Goal: Find specific page/section

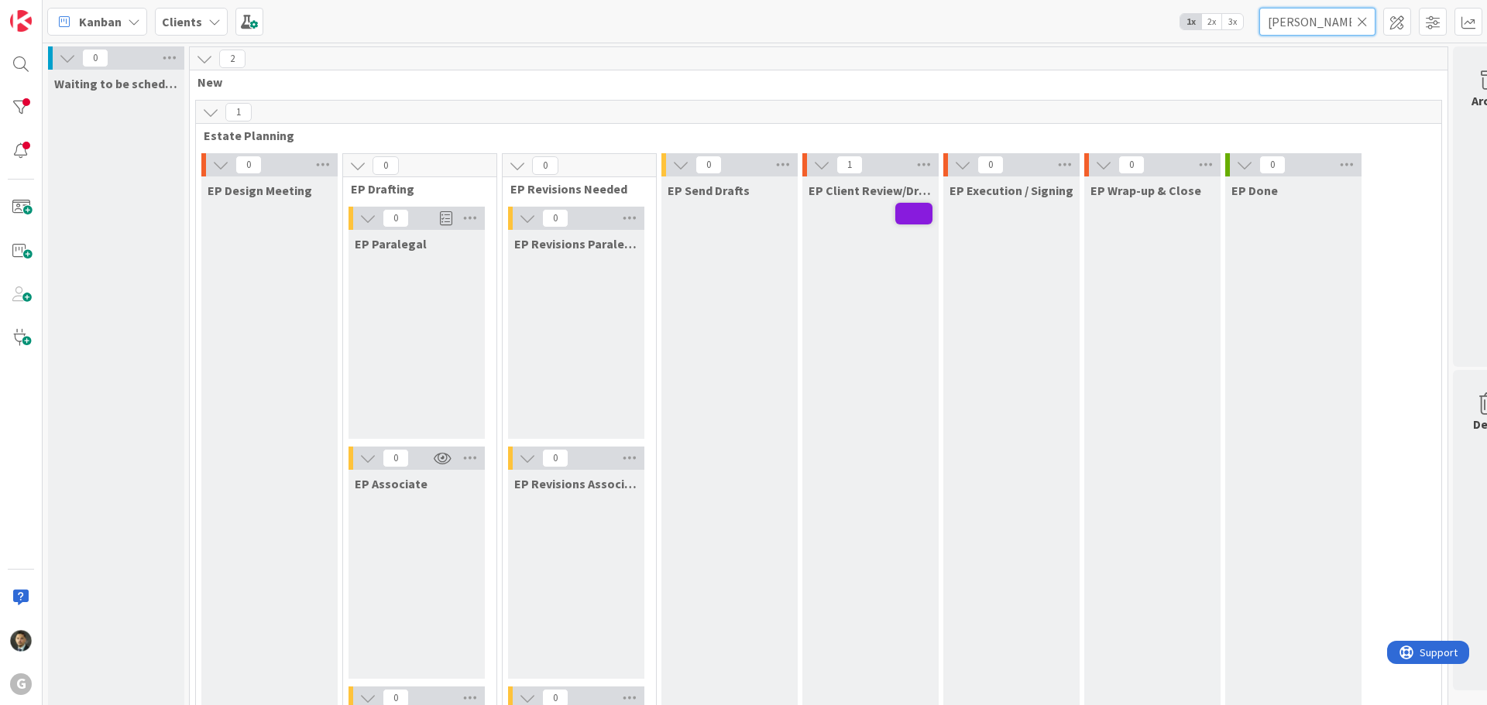
drag, startPoint x: 1321, startPoint y: 23, endPoint x: 1174, endPoint y: 15, distance: 147.3
click at [1181, 30] on div "Kanban Clients 1x 2x 3x [PERSON_NAME]" at bounding box center [765, 21] width 1444 height 43
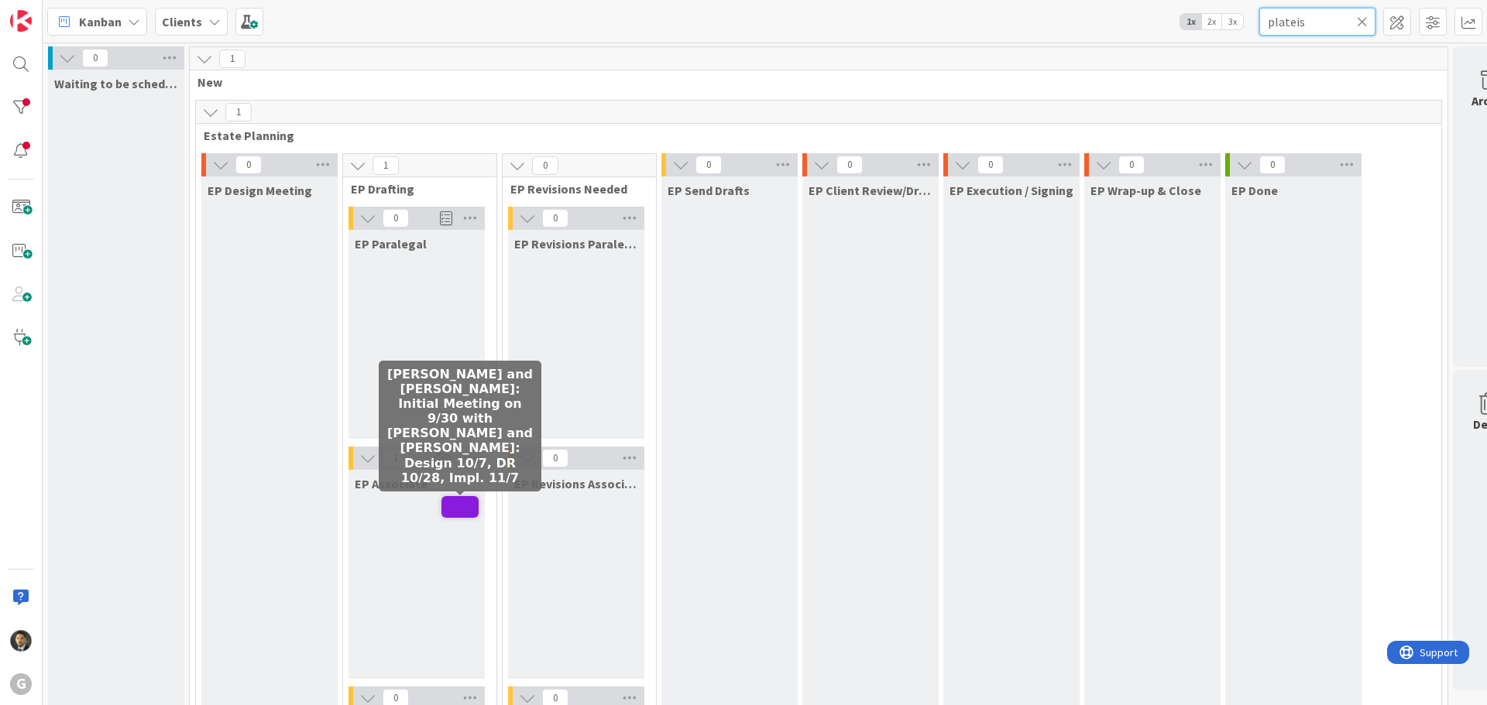
type input "plateis"
click at [462, 509] on span at bounding box center [459, 507] width 37 height 22
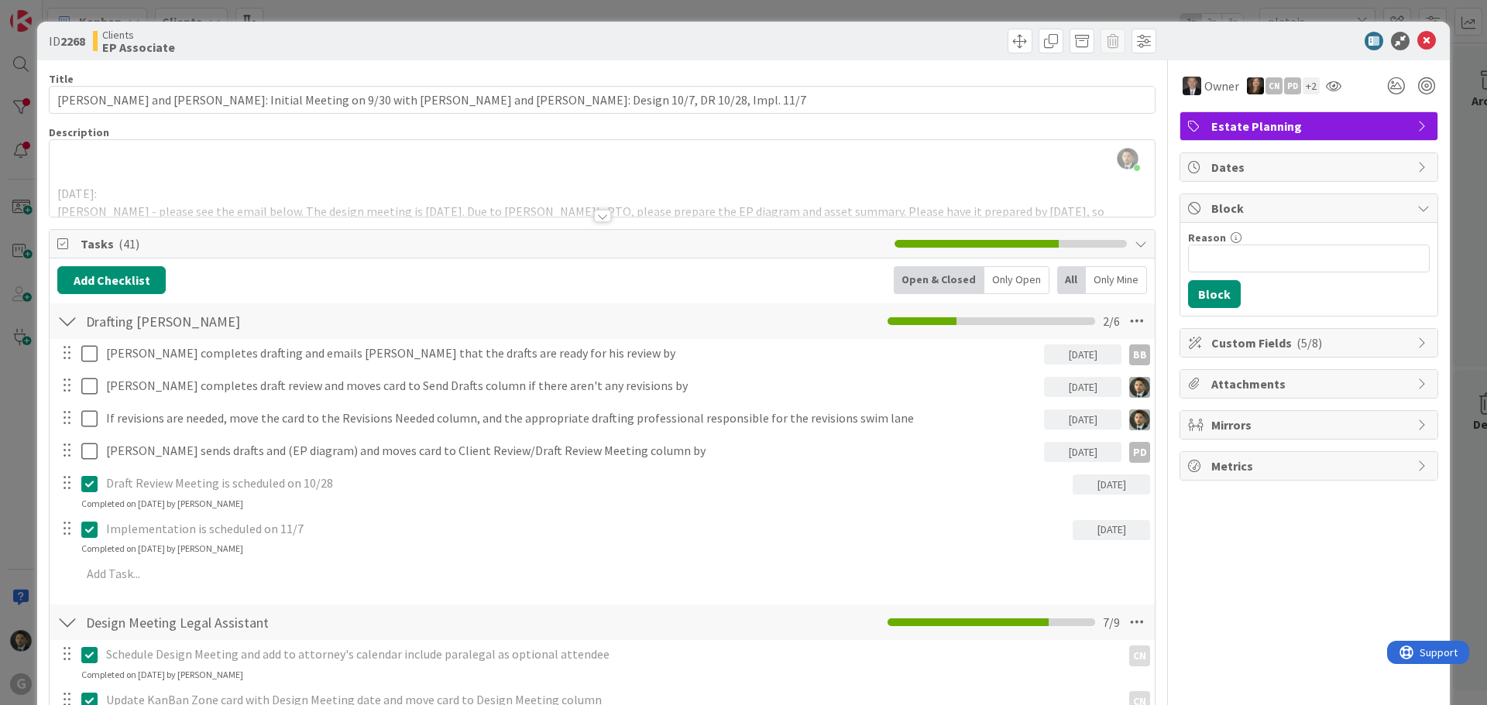
click at [596, 216] on div at bounding box center [602, 216] width 17 height 12
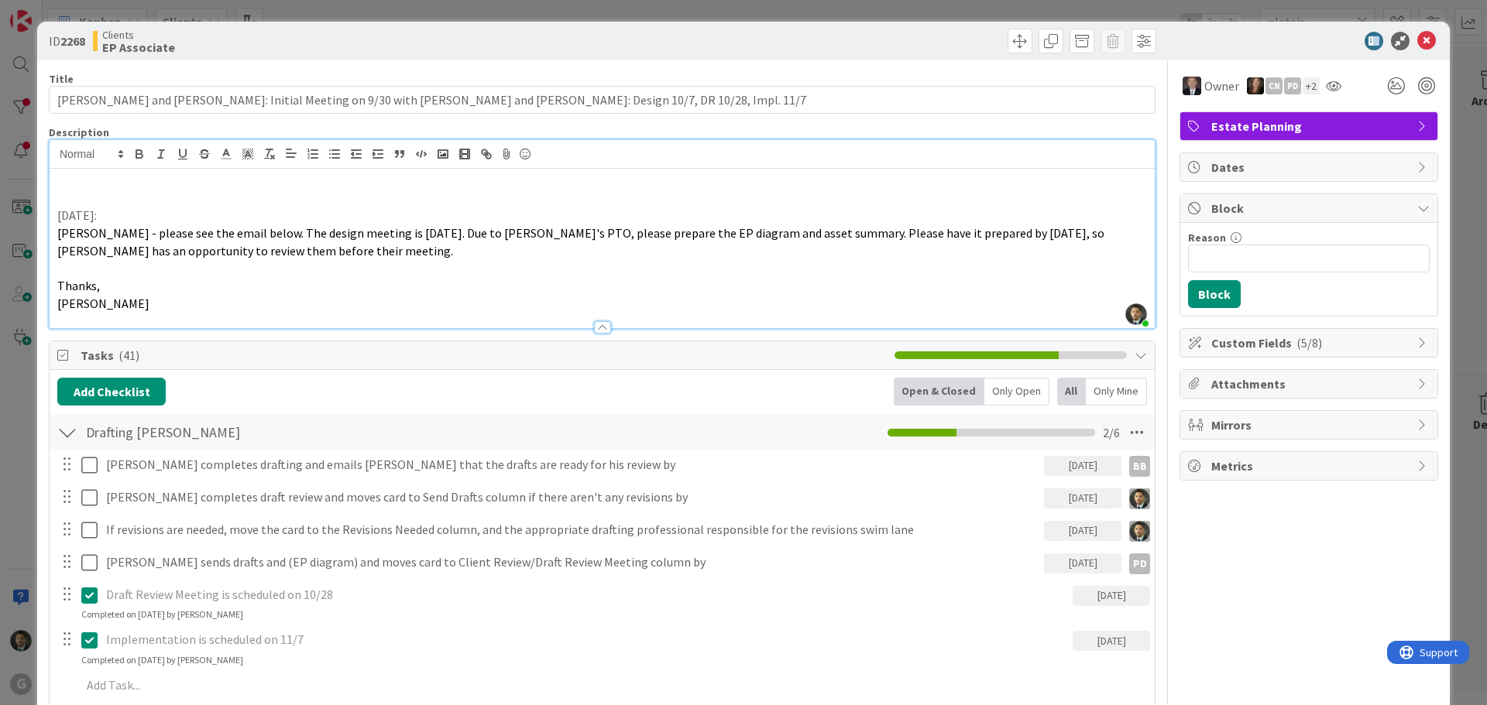
click at [594, 324] on div at bounding box center [602, 327] width 17 height 12
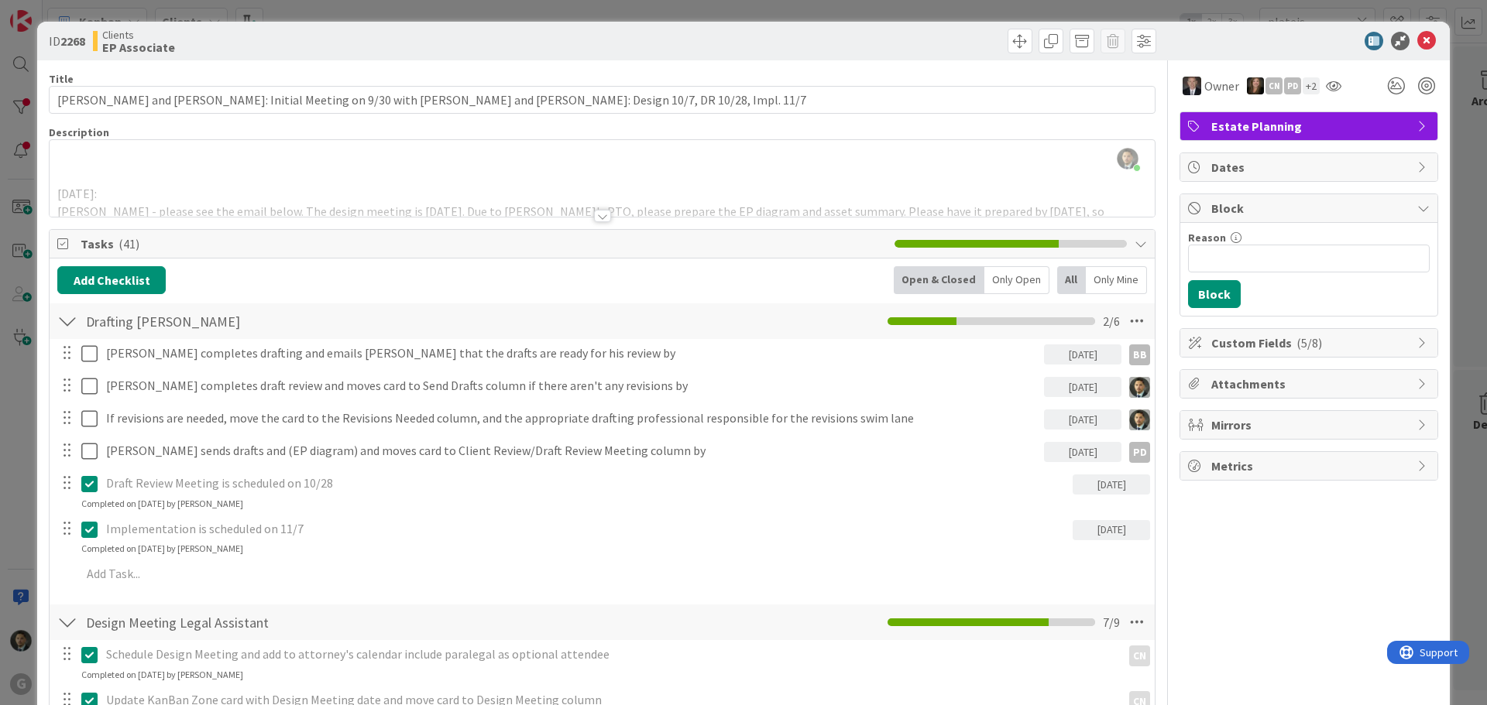
click at [870, 9] on div "ID 2268 Clients EP Associate Title 103 / 128 [PERSON_NAME] and [PERSON_NAME]: I…" at bounding box center [743, 352] width 1487 height 705
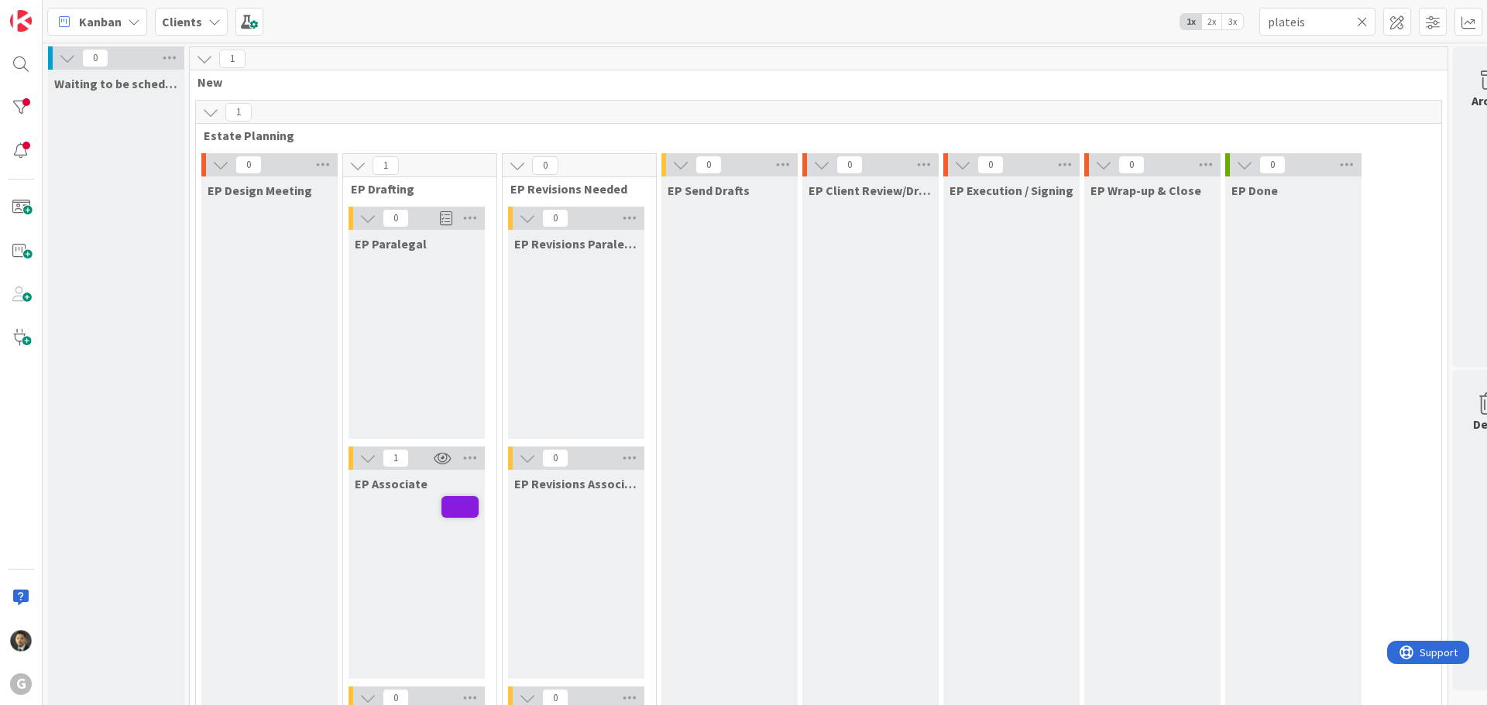
click at [1365, 21] on icon at bounding box center [1362, 22] width 11 height 14
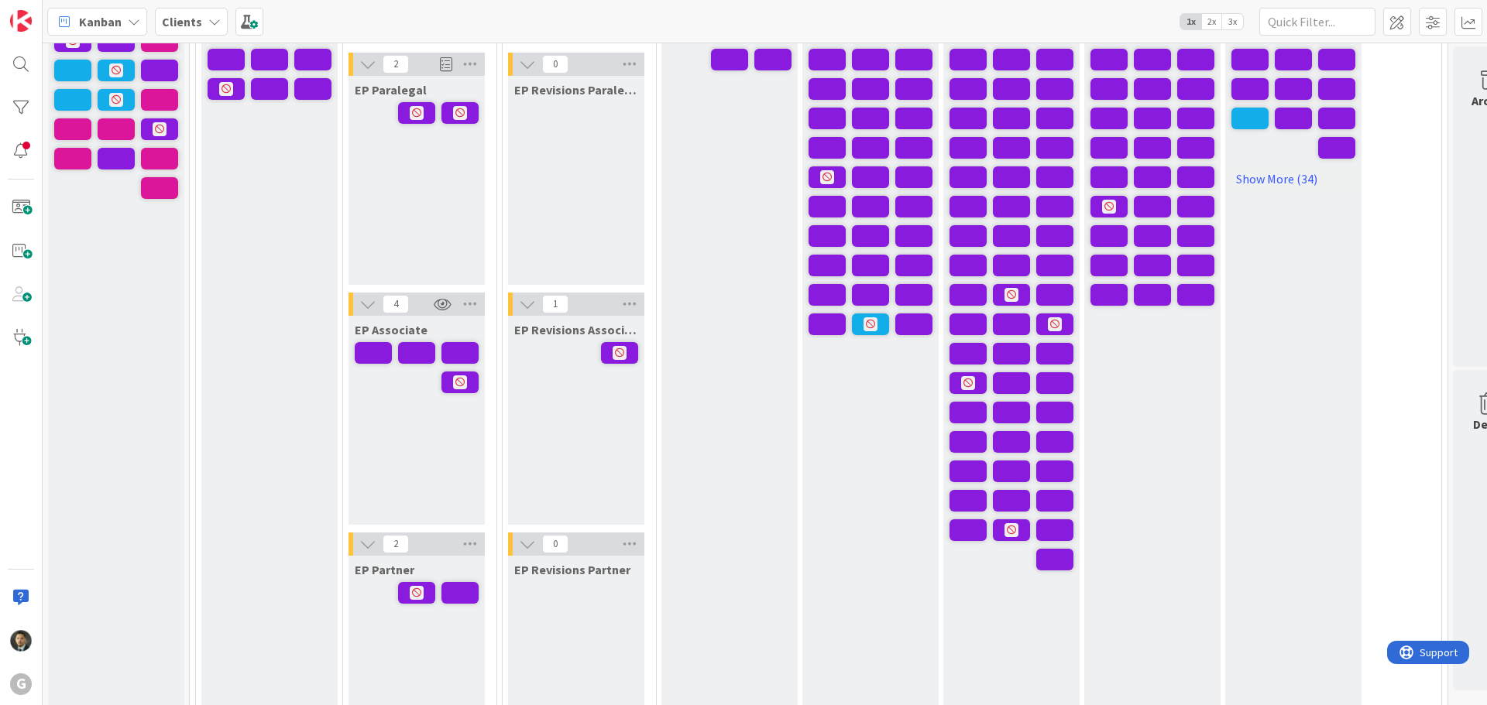
scroll to position [155, 0]
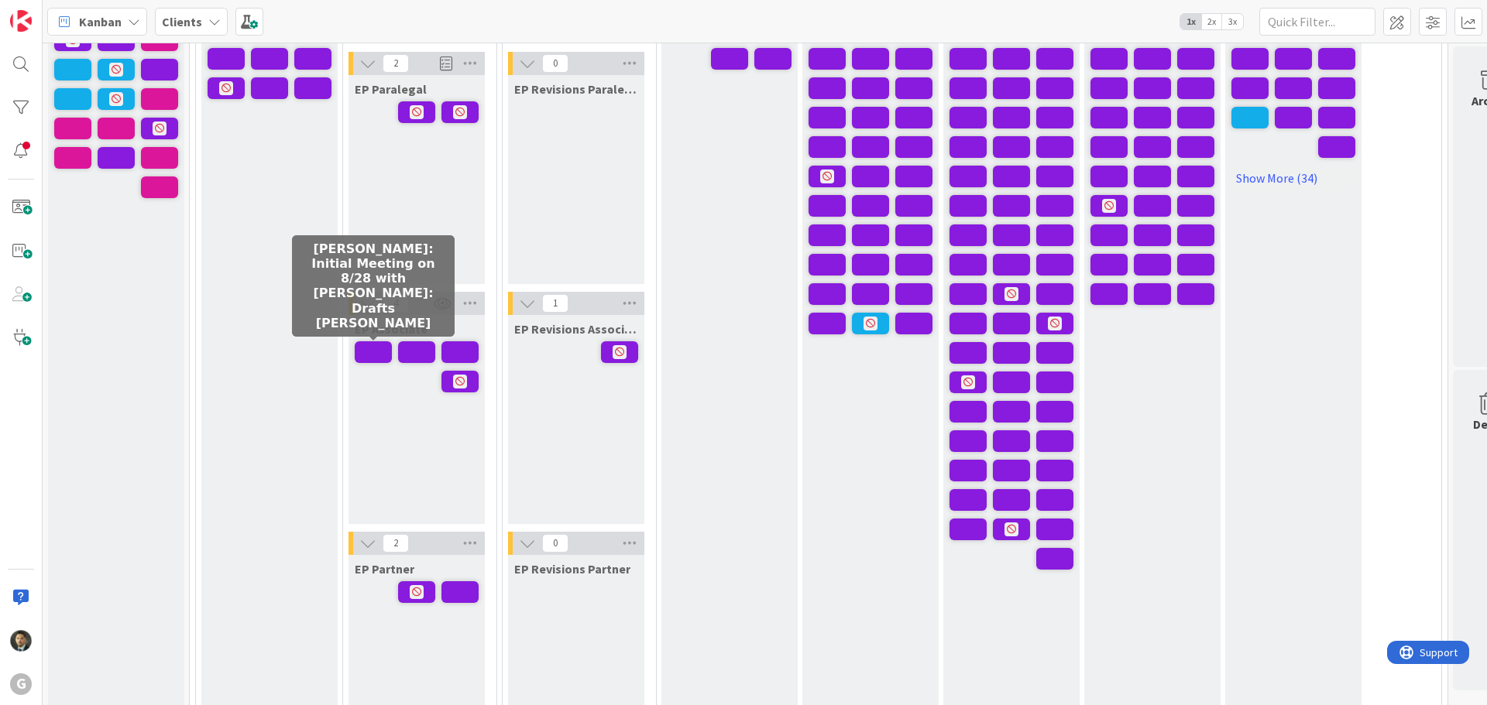
click at [380, 350] on span at bounding box center [373, 353] width 37 height 22
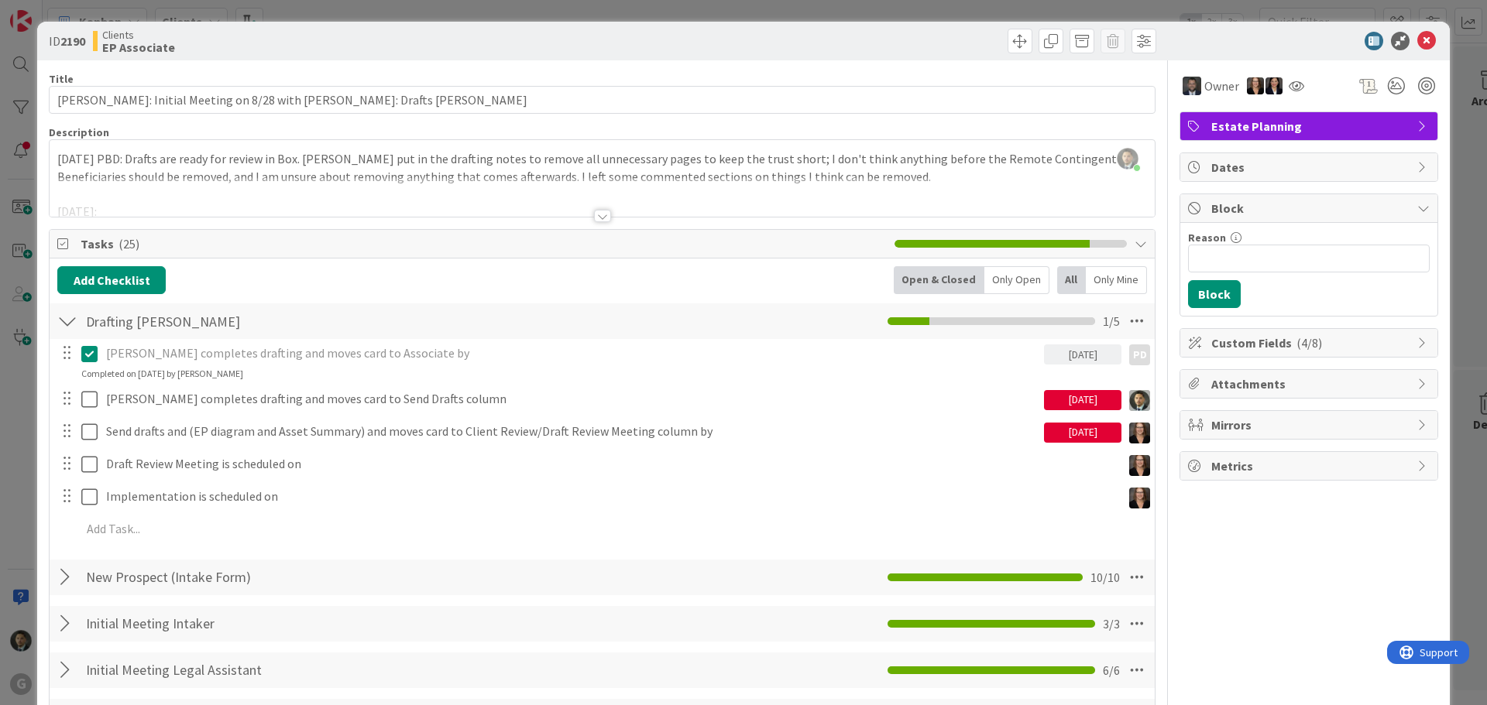
click at [799, 11] on div "ID 2190 Clients EP Associate Title 69 / 128 [PERSON_NAME]: Initial Meeting on 8…" at bounding box center [743, 352] width 1487 height 705
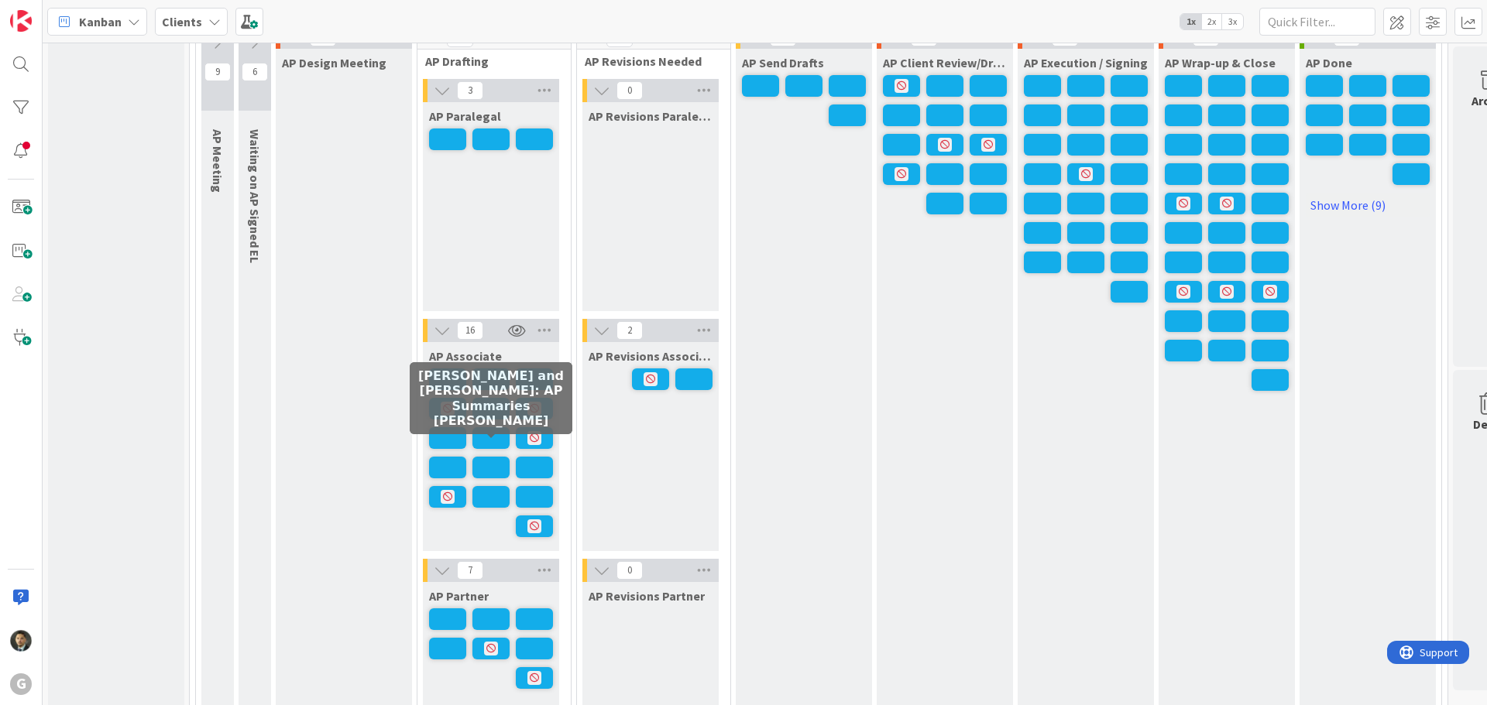
scroll to position [1239, 0]
